Goal: Task Accomplishment & Management: Complete application form

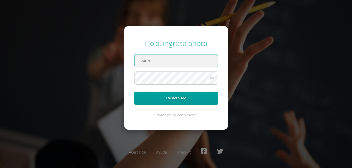
paste input "@"
type input "24030@lasallechiquimula.edu.gt"
click at [209, 77] on icon at bounding box center [211, 78] width 7 height 6
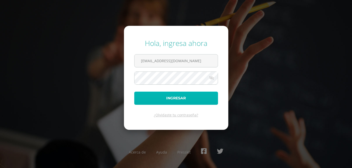
click at [198, 101] on button "Ingresar" at bounding box center [176, 97] width 84 height 13
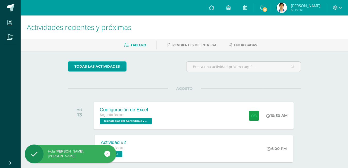
click at [190, 114] on div "Configuración de Excel Segundo Básico Tecnologías del Aprendizaje y la Comunica…" at bounding box center [194, 115] width 200 height 28
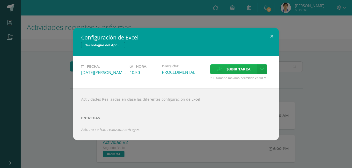
click at [246, 66] on span "Subir tarea" at bounding box center [238, 69] width 24 height 10
click at [0, 0] on input "Subir tarea" at bounding box center [0, 0] width 0 height 0
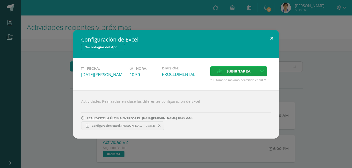
click at [273, 39] on button at bounding box center [271, 39] width 15 height 18
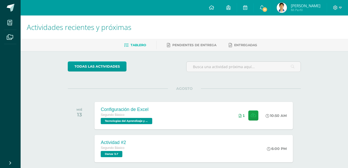
scroll to position [155, 0]
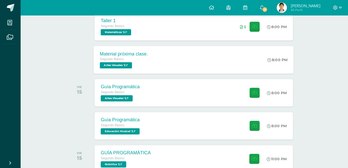
click at [133, 53] on div "Material próxima clase." at bounding box center [124, 53] width 48 height 5
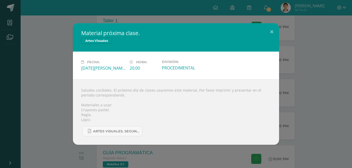
click at [260, 39] on div "Material próxima clase. Artes Visuales" at bounding box center [176, 37] width 206 height 28
click at [272, 33] on button at bounding box center [271, 32] width 15 height 18
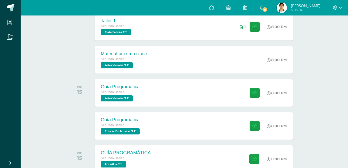
click at [336, 8] on icon at bounding box center [335, 7] width 4 height 4
click at [320, 37] on span "Cerrar sesión" at bounding box center [324, 35] width 23 height 5
